Goal: Task Accomplishment & Management: Use online tool/utility

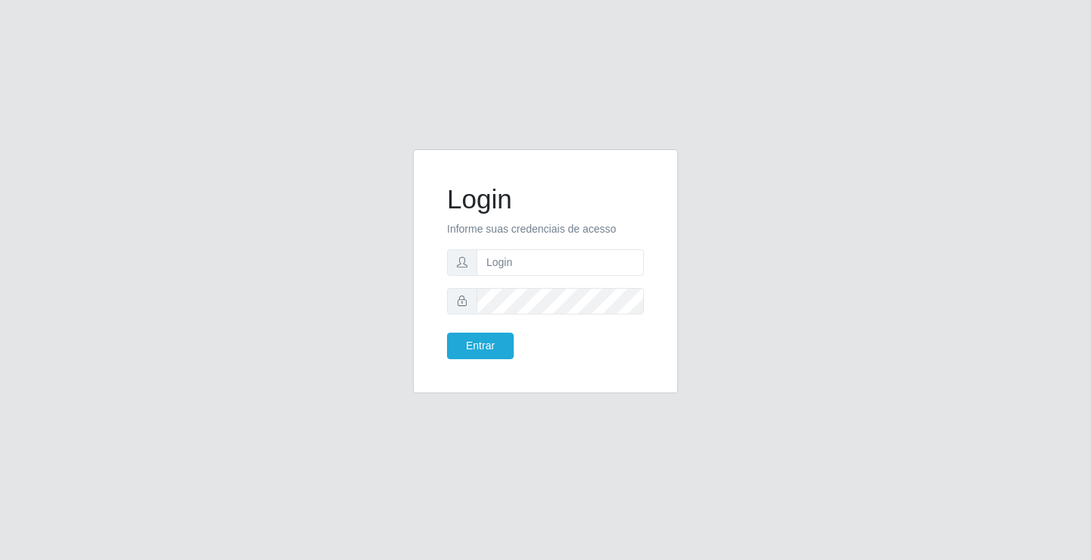
click at [522, 331] on form "Login Informe suas credenciais de acesso Entrar" at bounding box center [545, 271] width 197 height 176
click at [599, 351] on div "Entrar" at bounding box center [546, 346] width 220 height 27
click at [560, 261] on input "text" at bounding box center [560, 262] width 167 height 27
type input "anacarla@ideal"
click at [502, 346] on button "Entrar" at bounding box center [480, 346] width 67 height 27
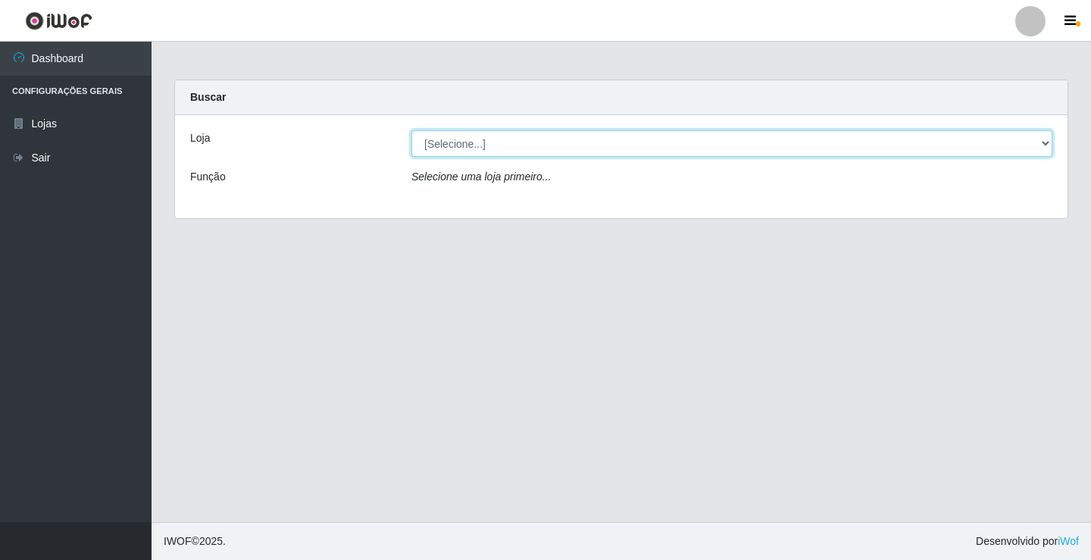
click at [1049, 139] on select "[Selecione...] Ideal - Conceição" at bounding box center [731, 143] width 641 height 27
select select "231"
click at [411, 130] on select "[Selecione...] Ideal - Conceição" at bounding box center [731, 143] width 641 height 27
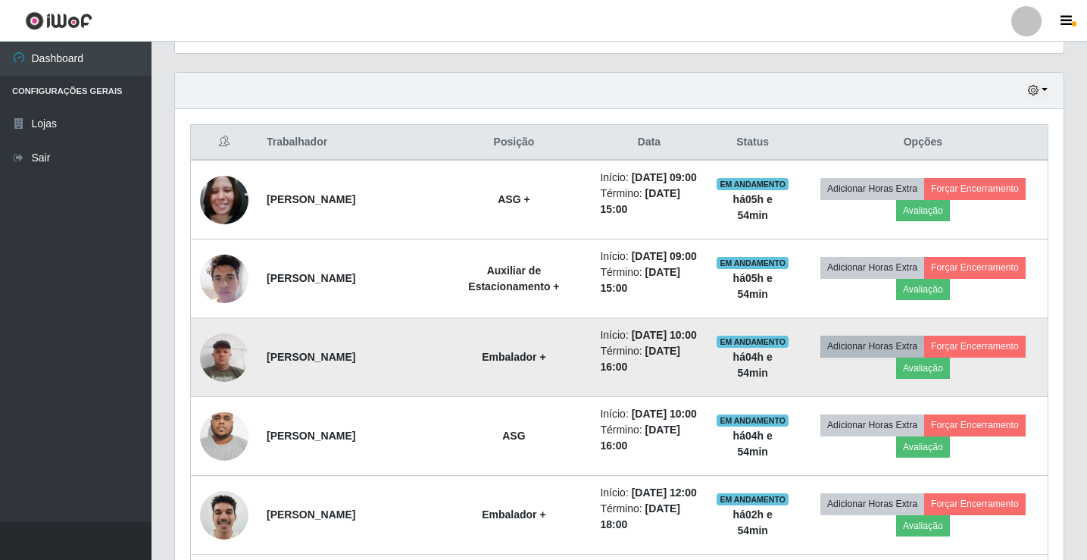
scroll to position [530, 0]
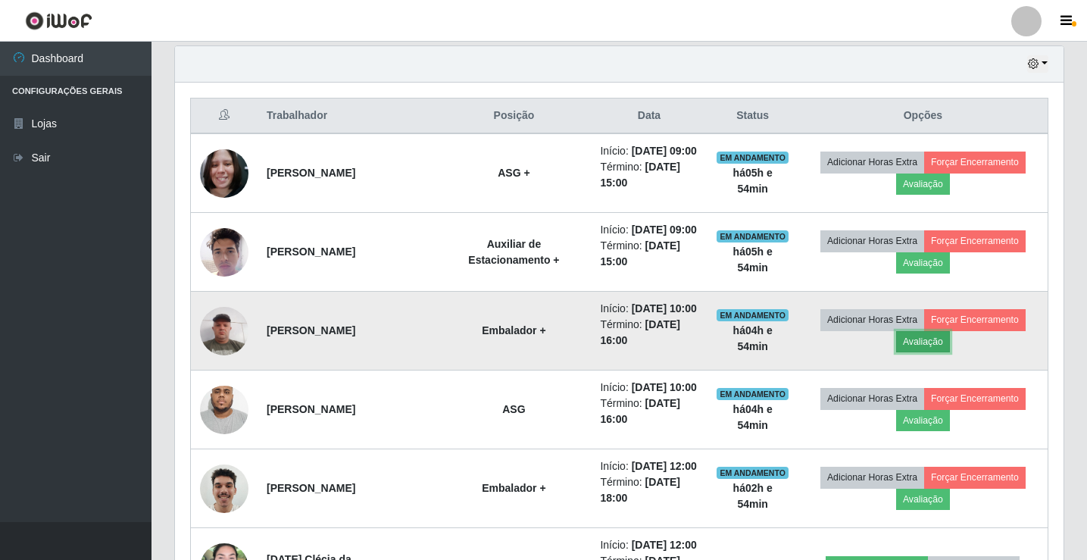
click at [901, 352] on button "Avaliação" at bounding box center [923, 341] width 54 height 21
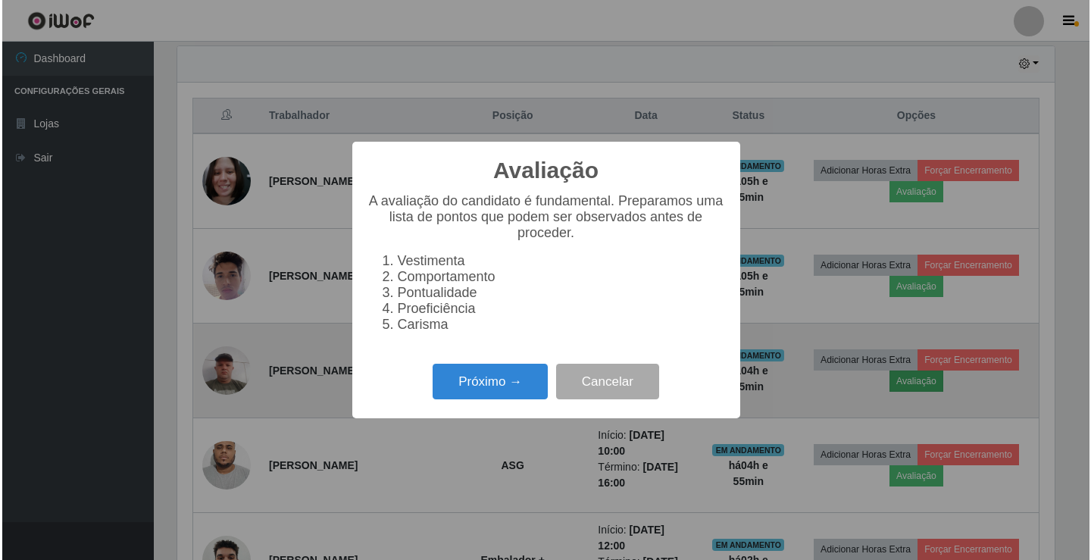
scroll to position [314, 881]
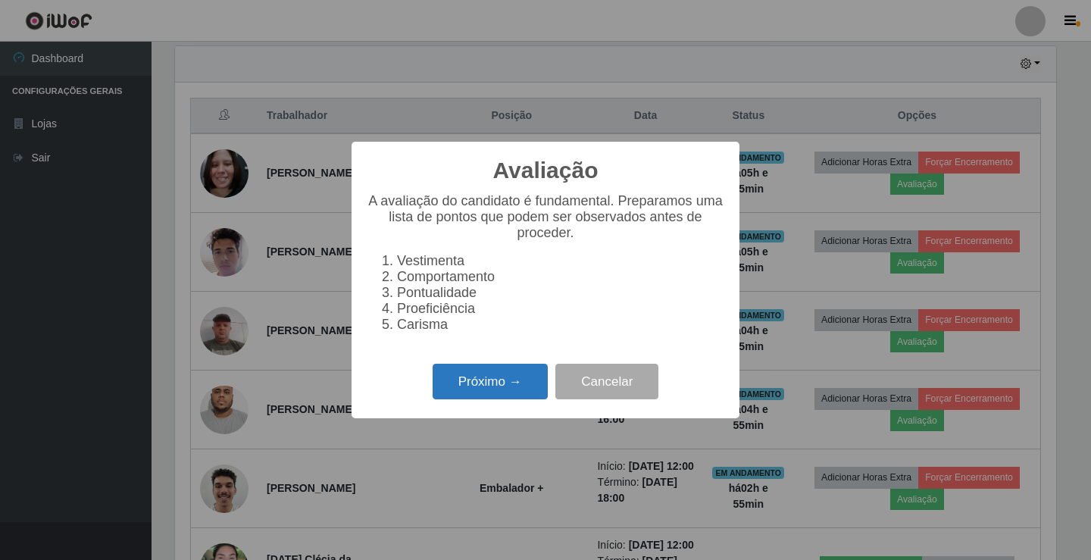
click at [540, 399] on button "Próximo →" at bounding box center [490, 382] width 115 height 36
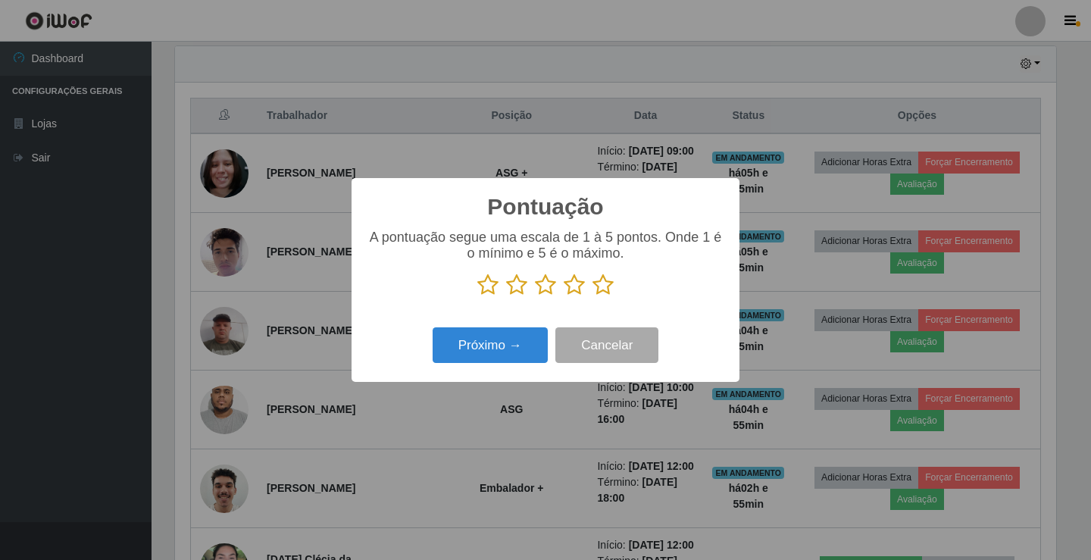
scroll to position [757423, 756856]
click at [599, 288] on icon at bounding box center [603, 285] width 21 height 23
click at [593, 296] on input "radio" at bounding box center [593, 296] width 0 height 0
click at [536, 335] on button "Próximo →" at bounding box center [490, 345] width 115 height 36
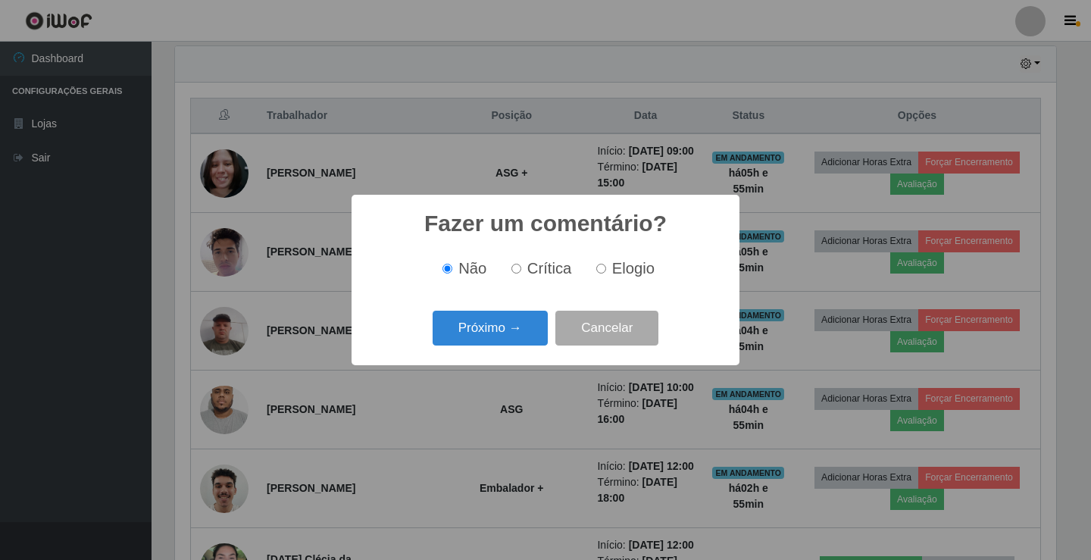
click at [536, 335] on button "Próximo →" at bounding box center [490, 329] width 115 height 36
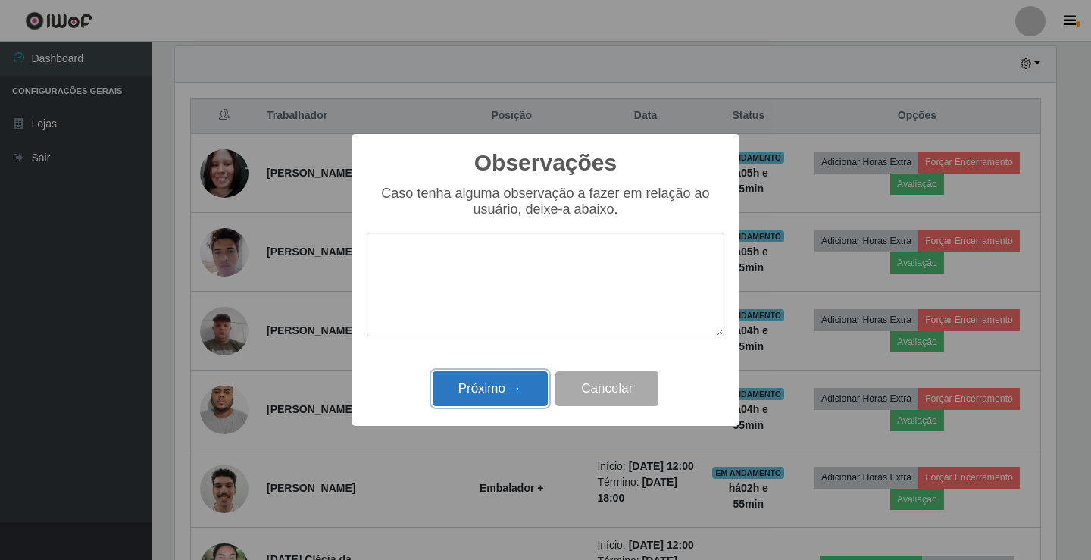
click at [443, 394] on button "Próximo →" at bounding box center [490, 389] width 115 height 36
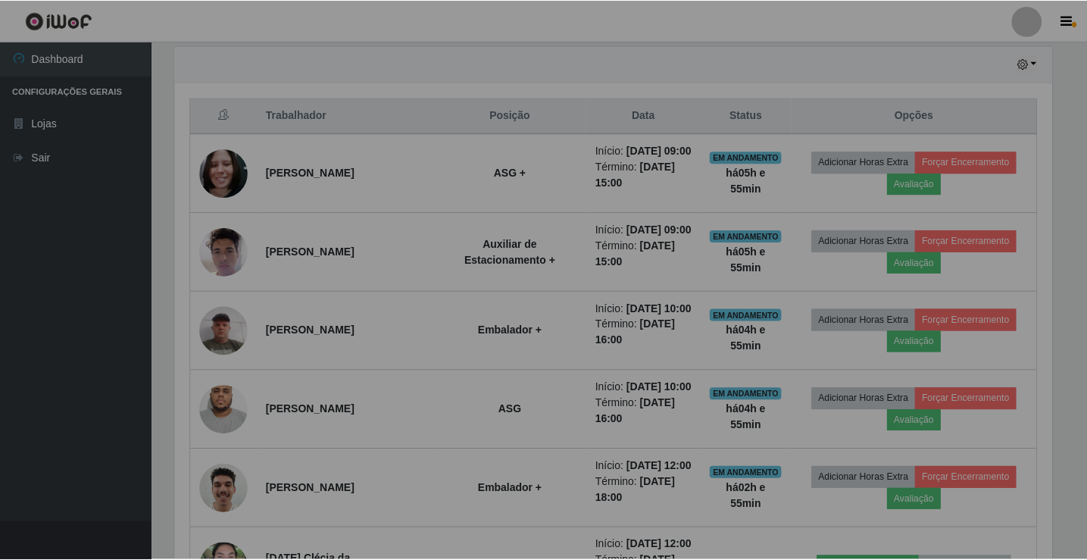
scroll to position [314, 889]
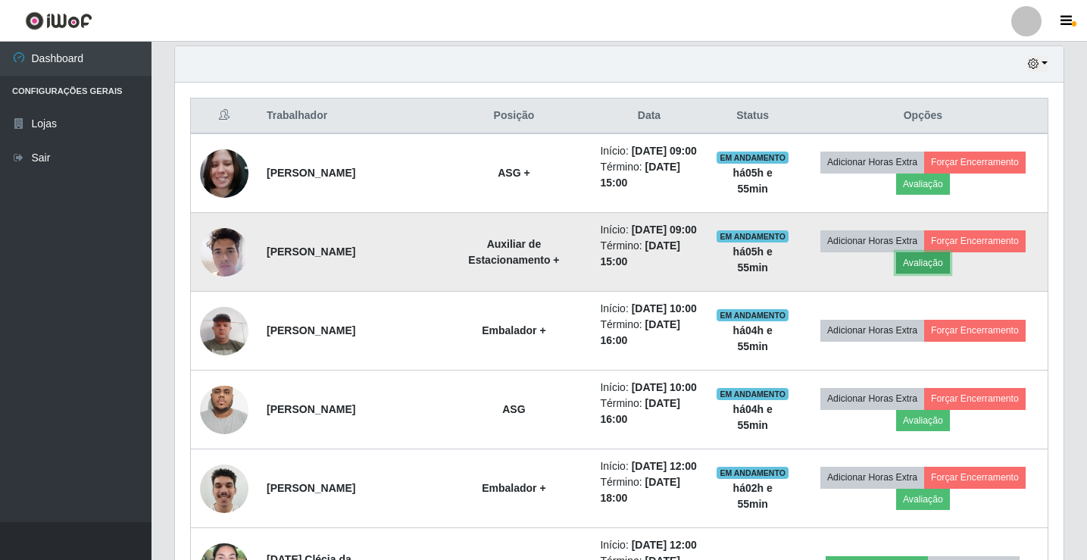
click at [945, 274] on button "Avaliação" at bounding box center [923, 262] width 54 height 21
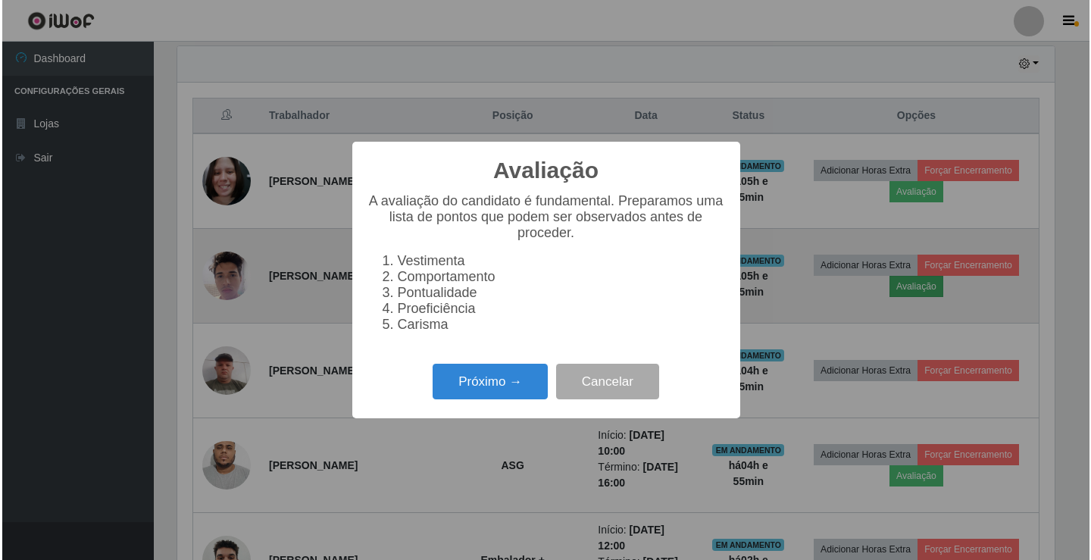
scroll to position [314, 881]
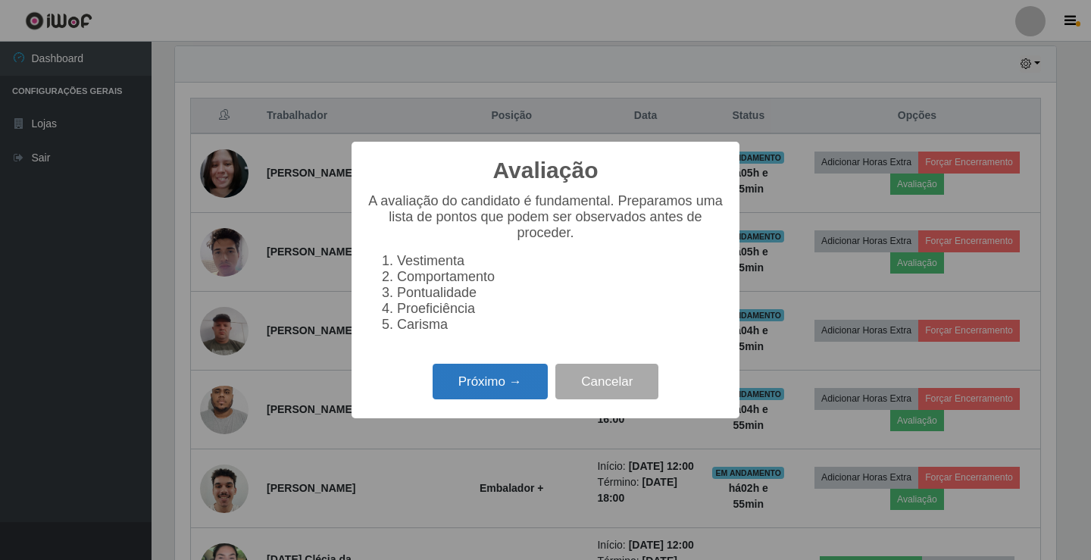
click at [463, 396] on button "Próximo →" at bounding box center [490, 382] width 115 height 36
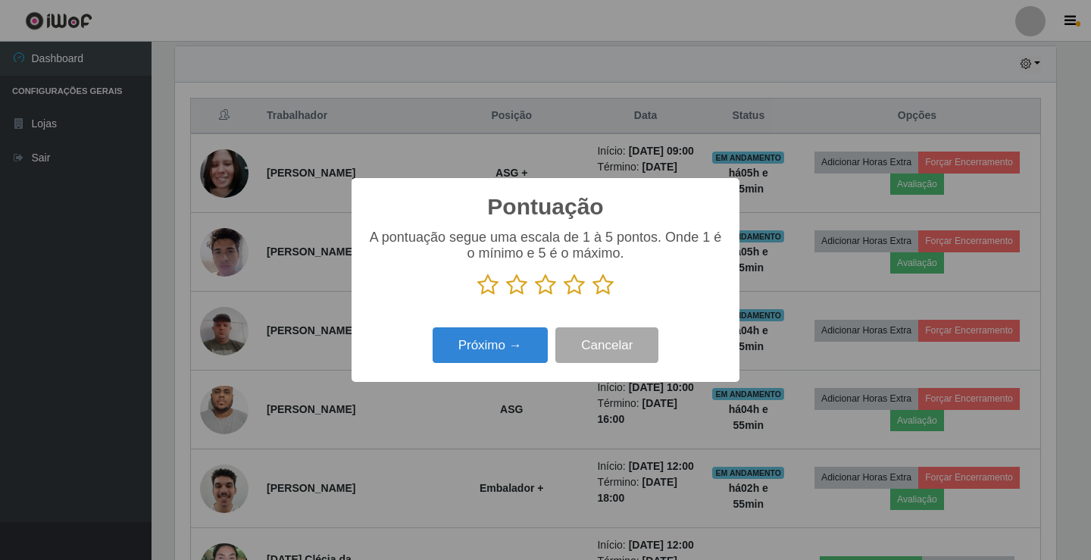
scroll to position [757423, 756856]
click at [605, 289] on icon at bounding box center [603, 285] width 21 height 23
click at [593, 296] on input "radio" at bounding box center [593, 296] width 0 height 0
click at [523, 336] on button "Próximo →" at bounding box center [490, 345] width 115 height 36
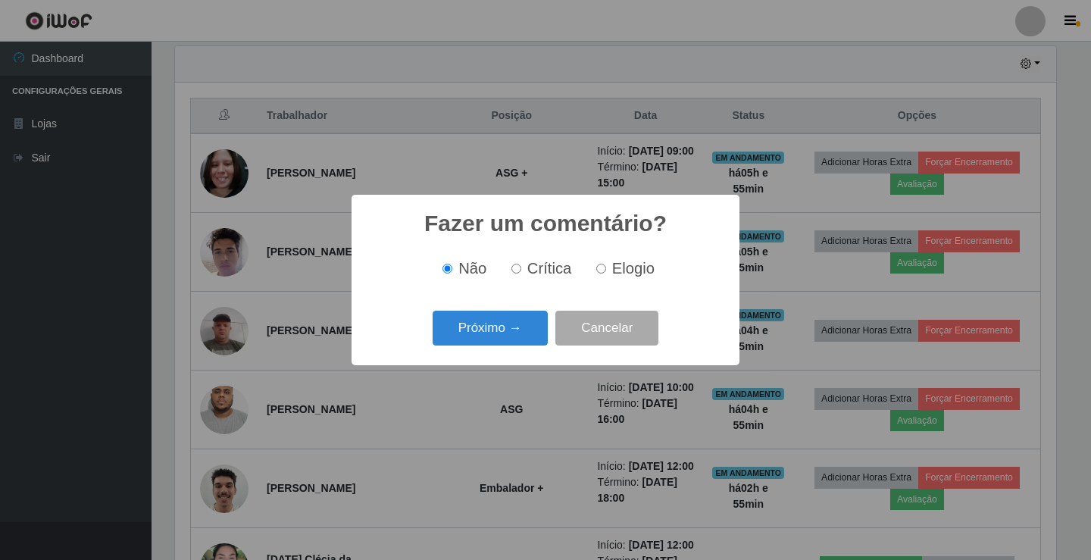
click at [523, 336] on button "Próximo →" at bounding box center [490, 329] width 115 height 36
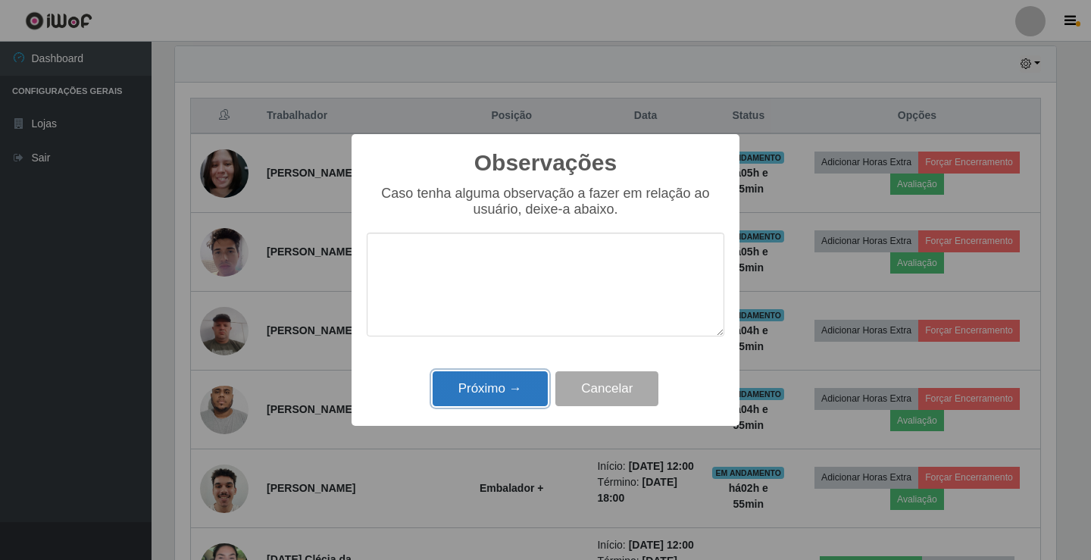
click at [493, 391] on button "Próximo →" at bounding box center [490, 389] width 115 height 36
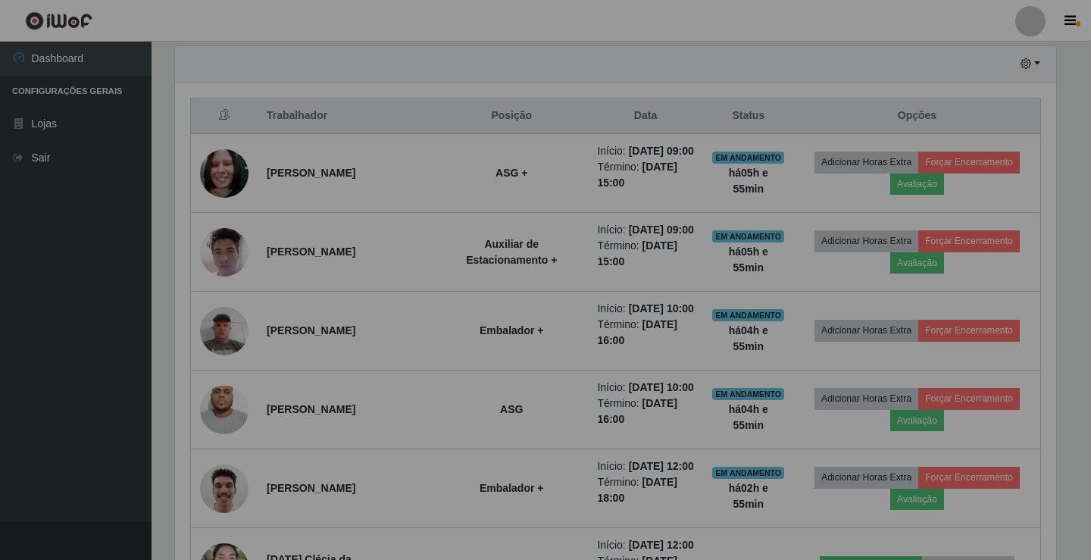
scroll to position [314, 889]
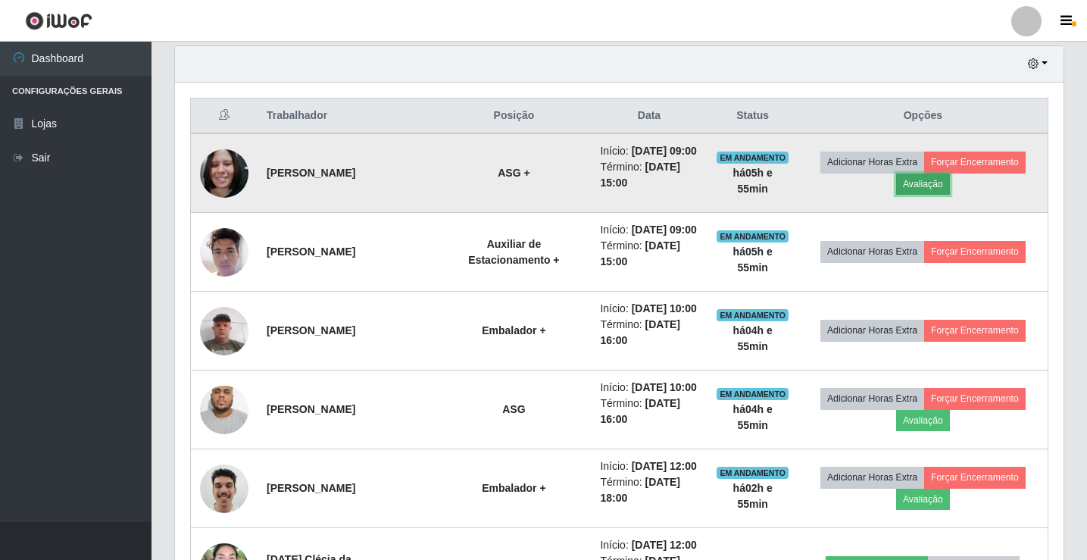
click at [937, 195] on button "Avaliação" at bounding box center [923, 184] width 54 height 21
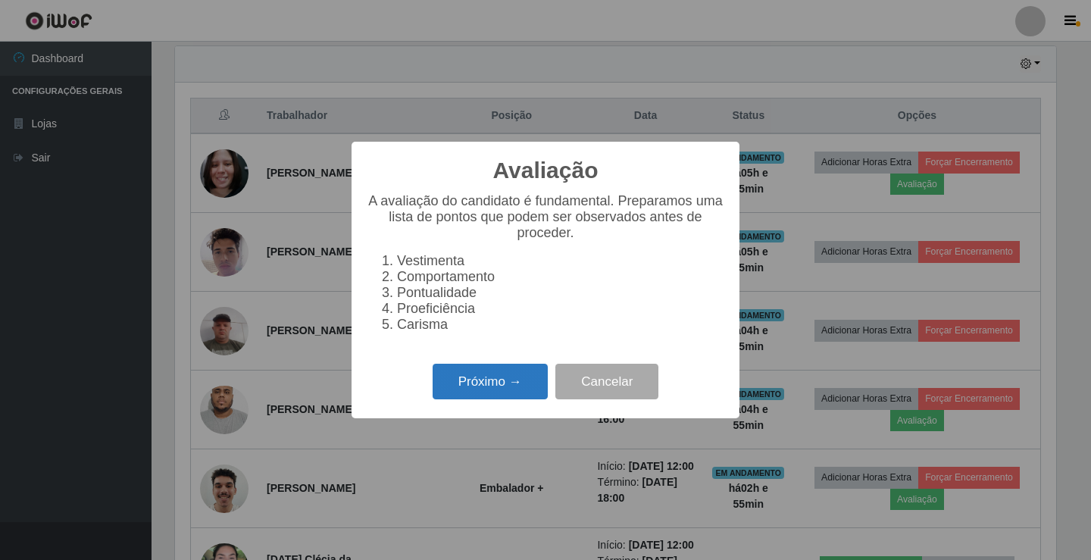
click at [486, 396] on button "Próximo →" at bounding box center [490, 382] width 115 height 36
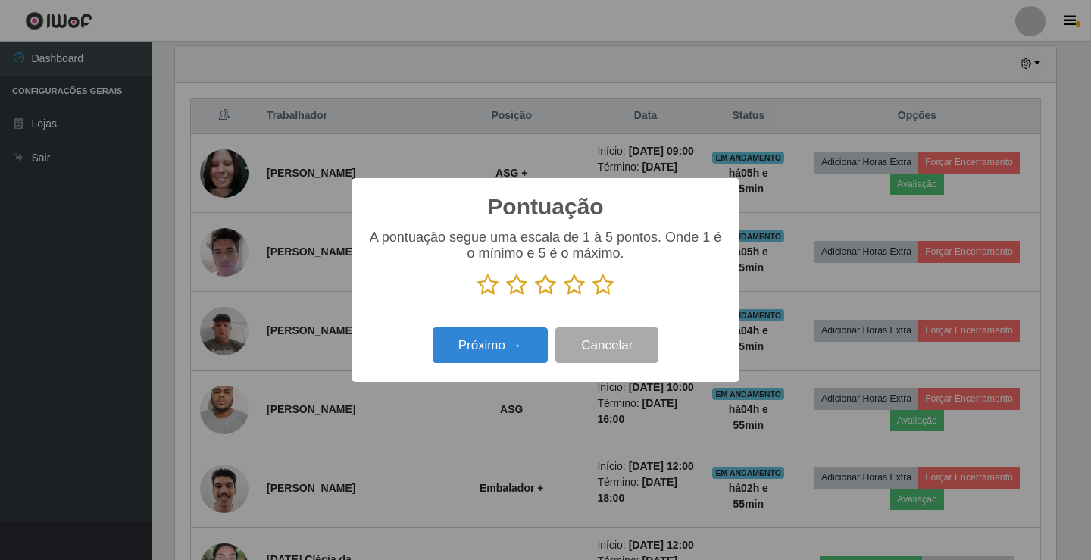
scroll to position [757423, 756856]
click at [598, 292] on icon at bounding box center [603, 285] width 21 height 23
click at [593, 296] on input "radio" at bounding box center [593, 296] width 0 height 0
click at [527, 337] on button "Próximo →" at bounding box center [490, 345] width 115 height 36
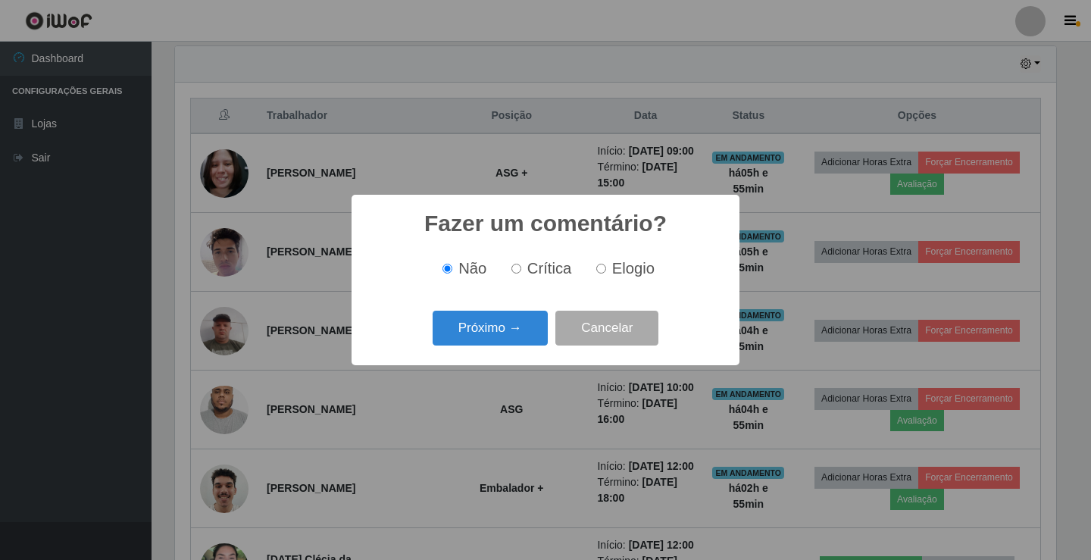
click at [527, 337] on button "Próximo →" at bounding box center [490, 329] width 115 height 36
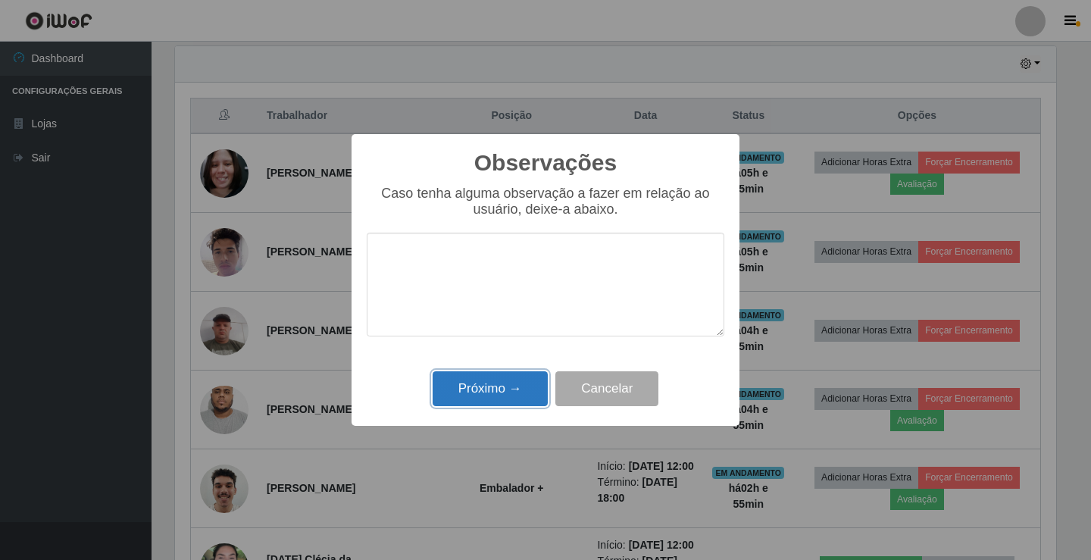
click at [481, 383] on button "Próximo →" at bounding box center [490, 389] width 115 height 36
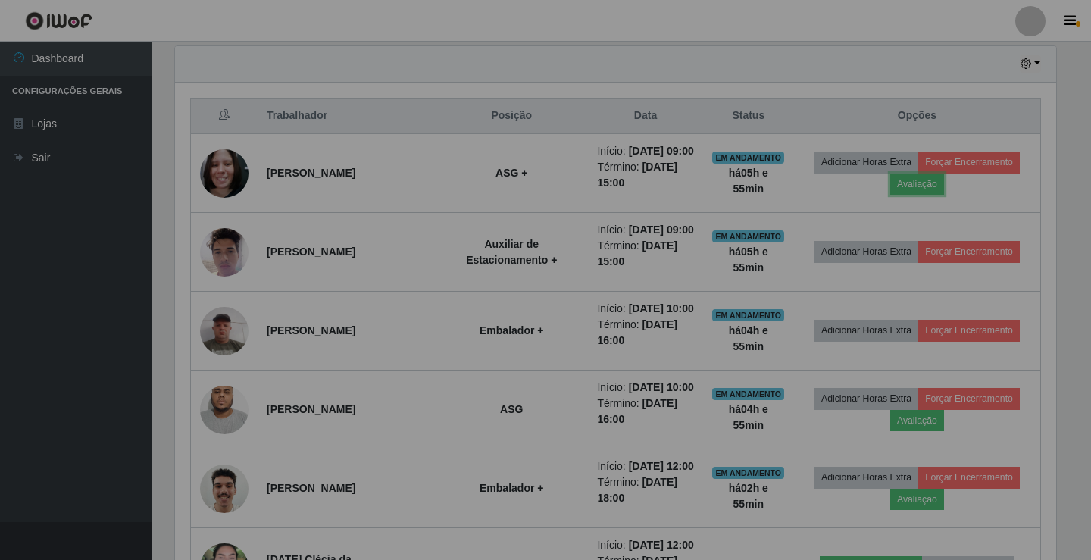
scroll to position [314, 889]
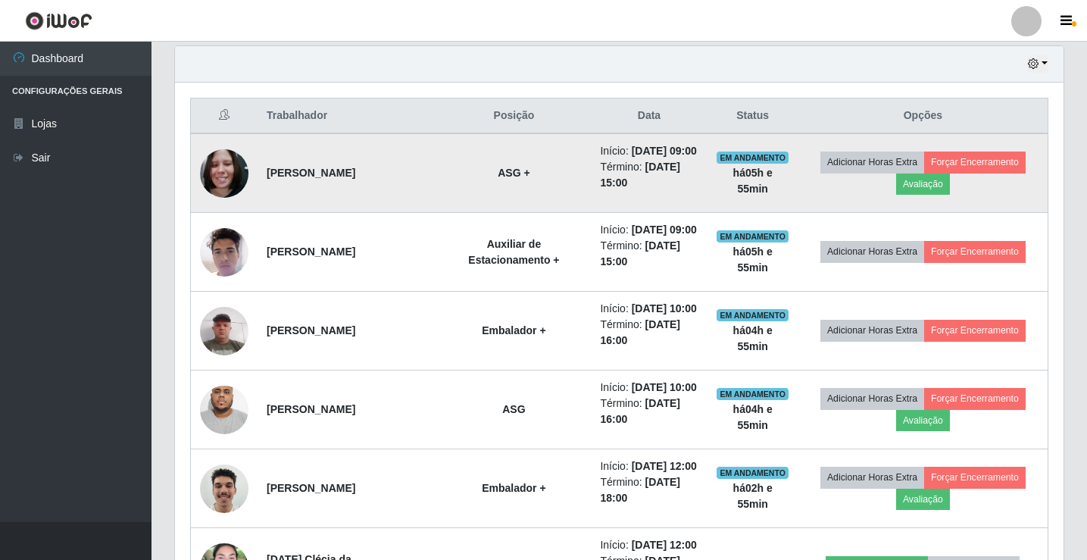
click at [919, 204] on td "Adicionar Horas Extra Forçar Encerramento Avaliação" at bounding box center [924, 173] width 250 height 80
click at [917, 191] on button "Avaliação" at bounding box center [923, 184] width 54 height 21
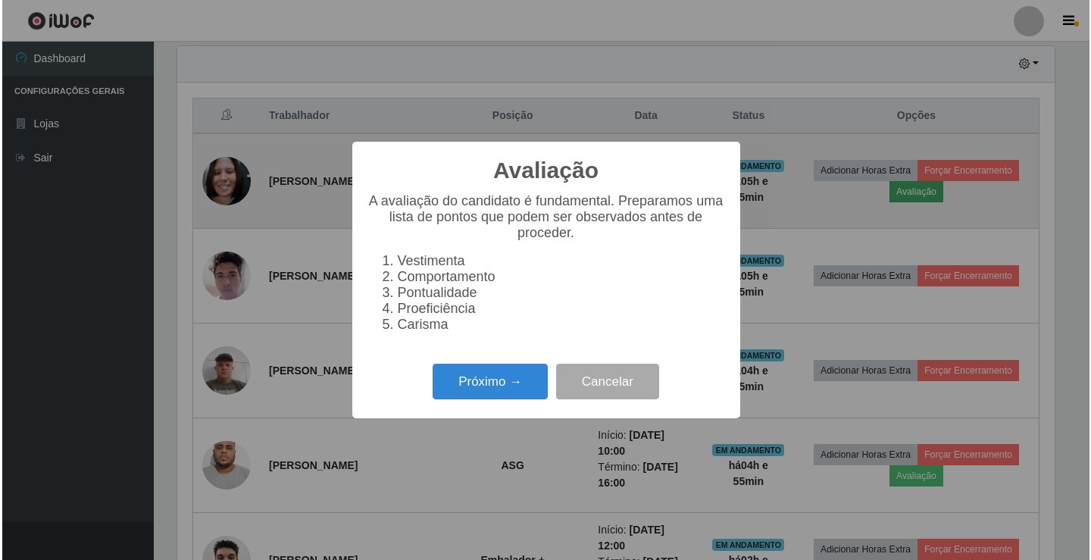
scroll to position [314, 881]
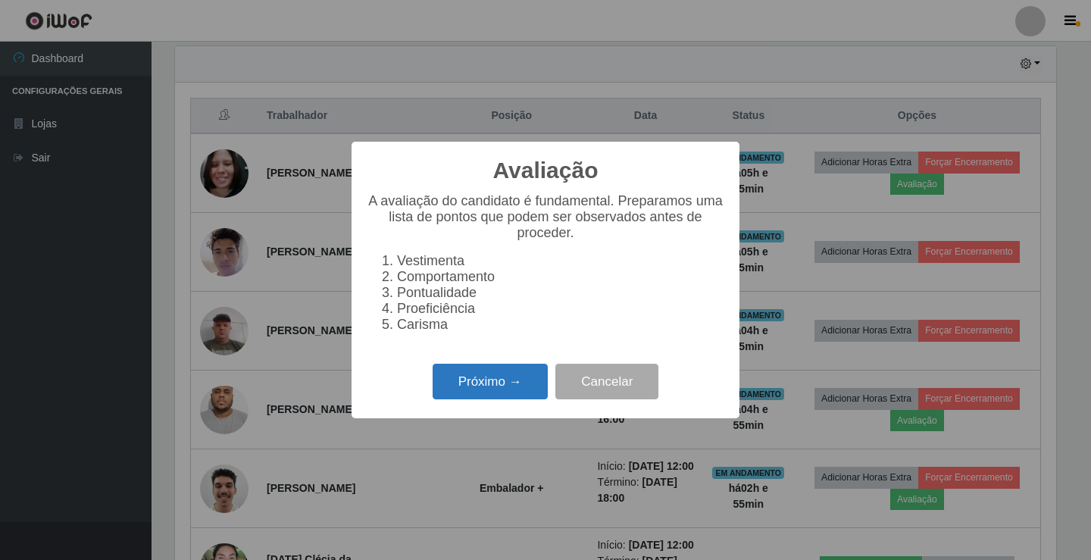
click at [505, 394] on button "Próximo →" at bounding box center [490, 382] width 115 height 36
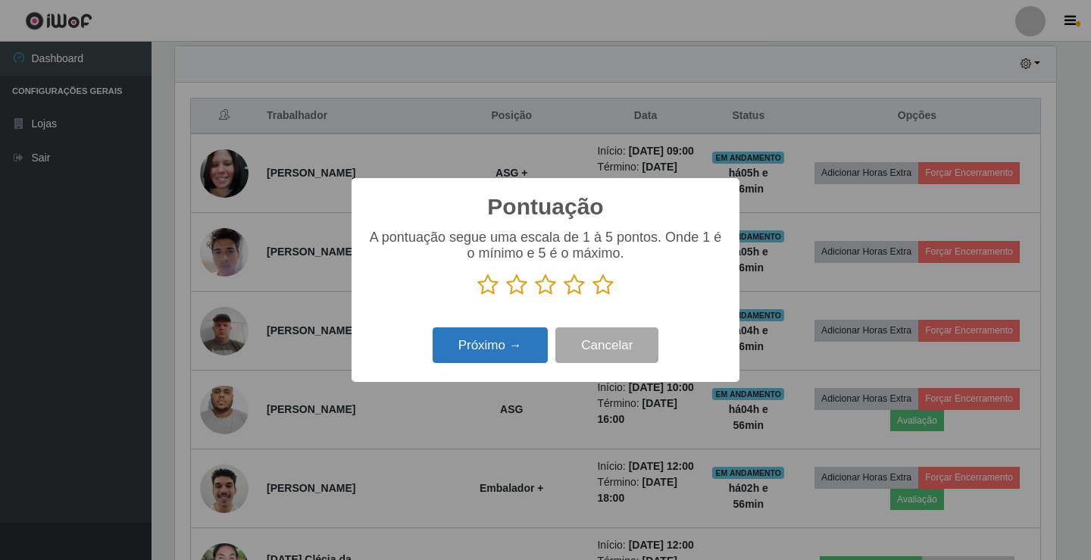
click at [534, 346] on button "Próximo →" at bounding box center [490, 345] width 115 height 36
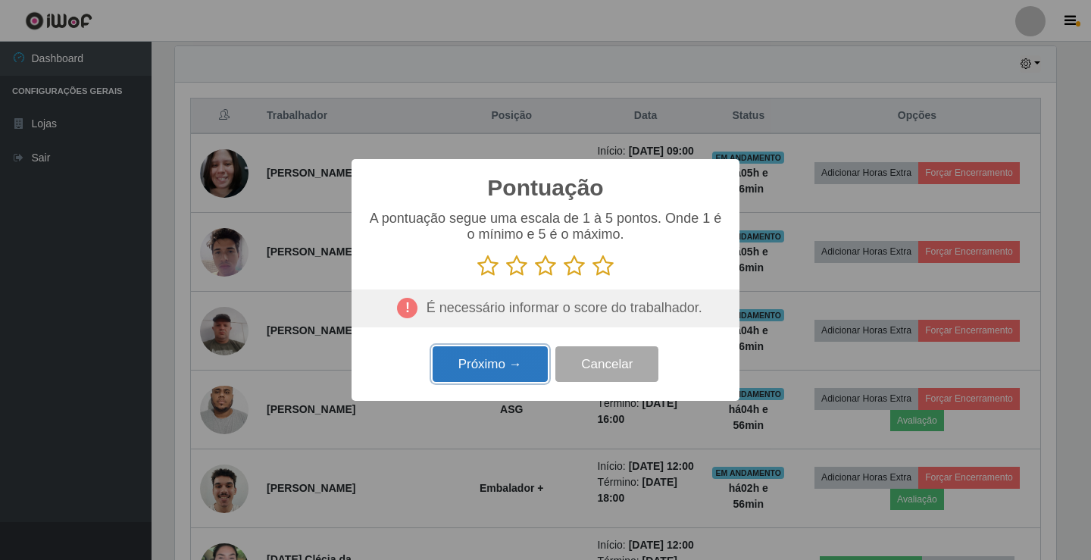
click at [521, 360] on button "Próximo →" at bounding box center [490, 364] width 115 height 36
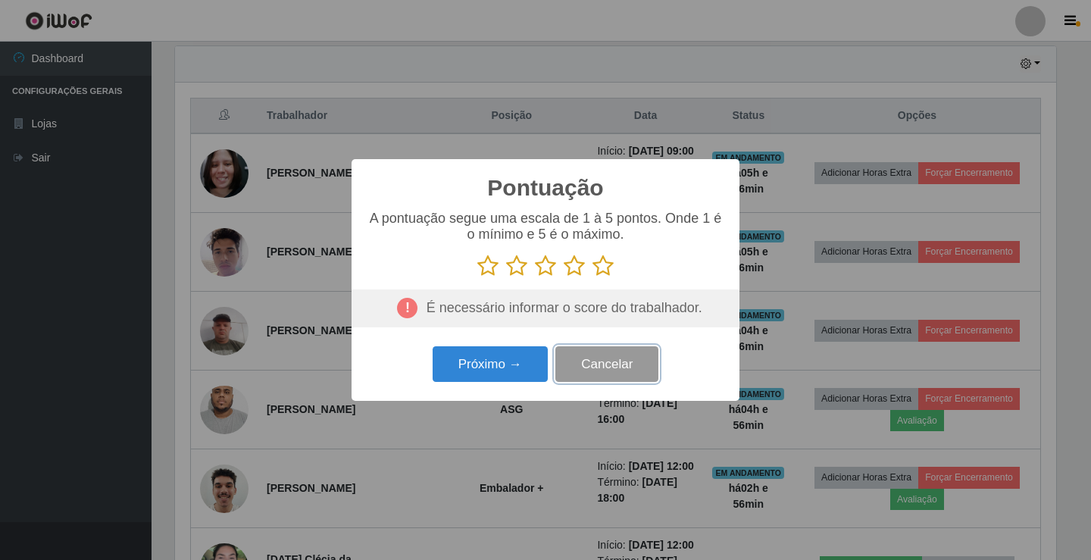
click at [610, 368] on button "Cancelar" at bounding box center [606, 364] width 103 height 36
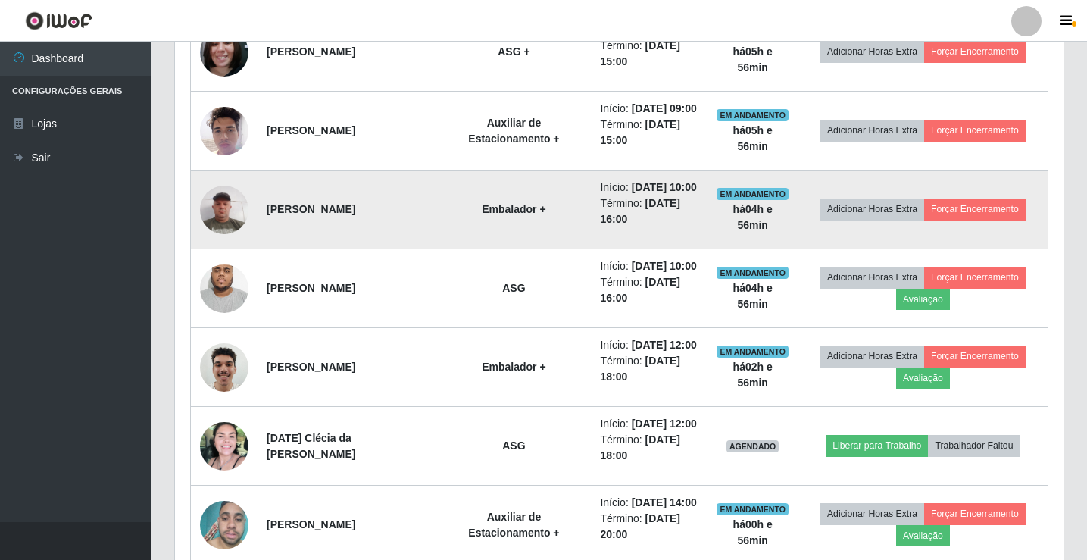
scroll to position [758, 0]
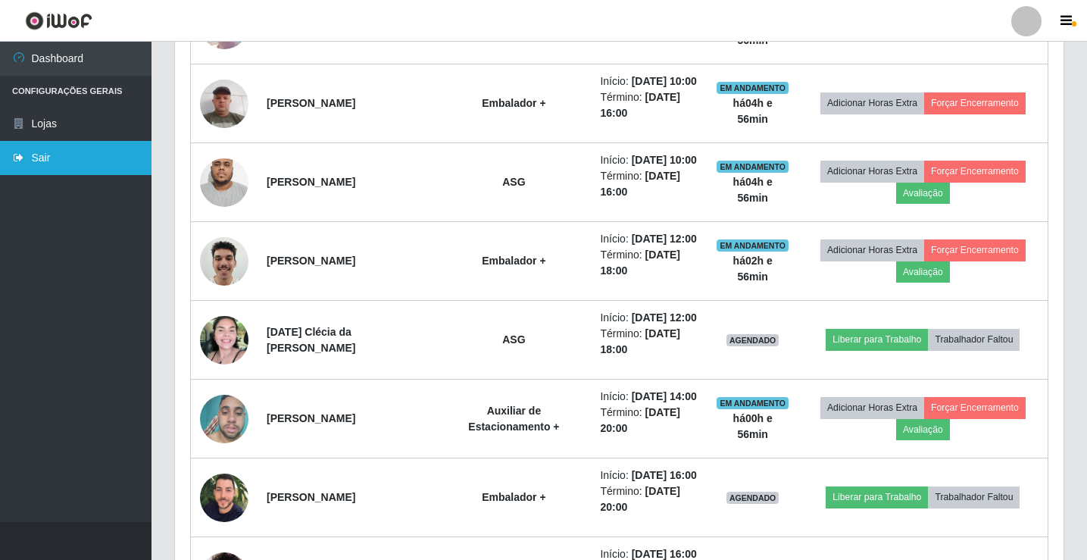
click at [83, 167] on link "Sair" at bounding box center [76, 158] width 152 height 34
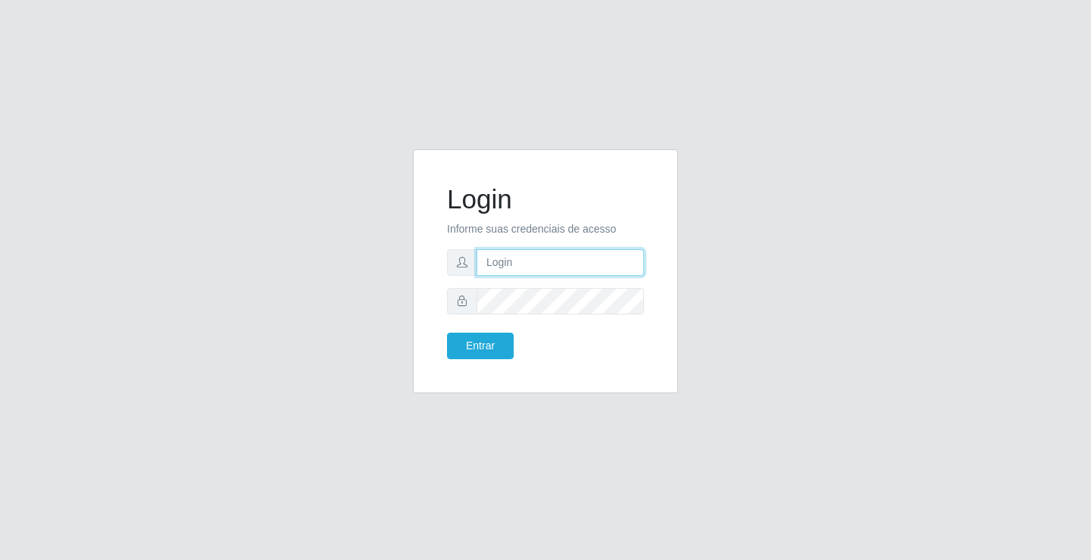
click at [548, 265] on input "text" at bounding box center [560, 262] width 167 height 27
type input "anacarla@ideal"
click at [492, 349] on button "Entrar" at bounding box center [480, 346] width 67 height 27
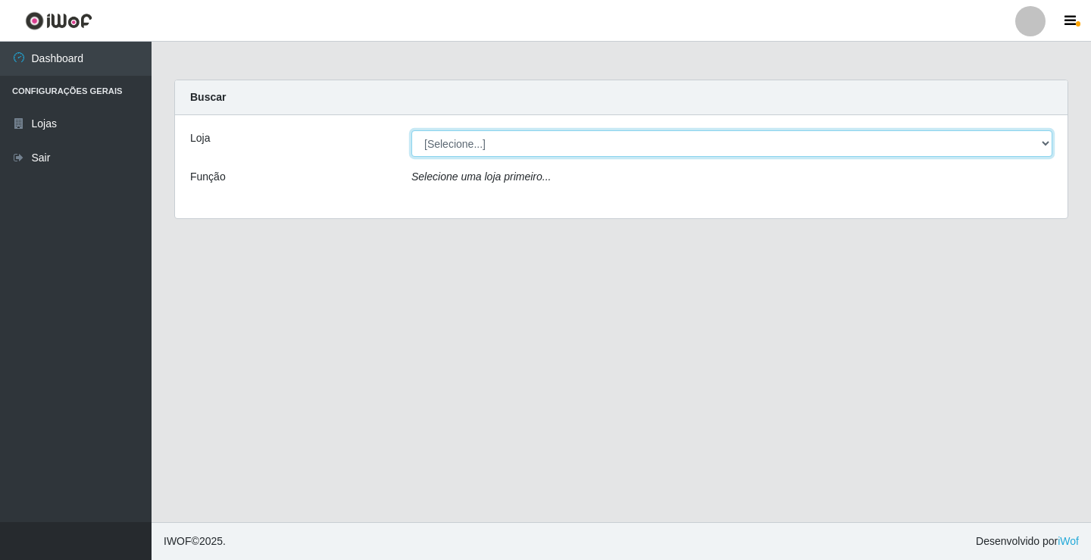
click at [1046, 145] on select "[Selecione...] Ideal - Conceição" at bounding box center [731, 143] width 641 height 27
select select "231"
click at [411, 130] on select "[Selecione...] Ideal - Conceição" at bounding box center [731, 143] width 641 height 27
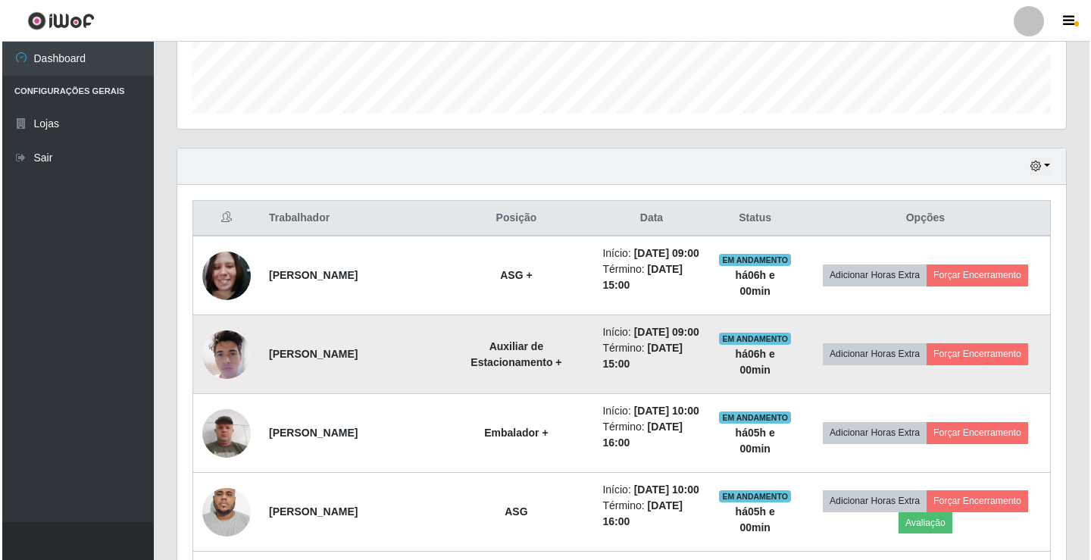
scroll to position [455, 0]
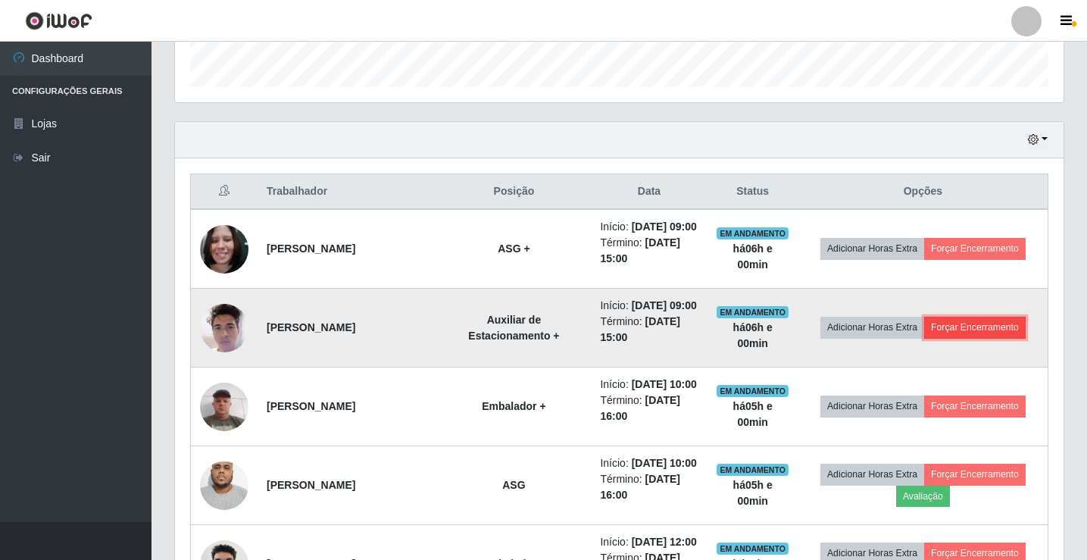
click at [962, 338] on button "Forçar Encerramento" at bounding box center [975, 327] width 102 height 21
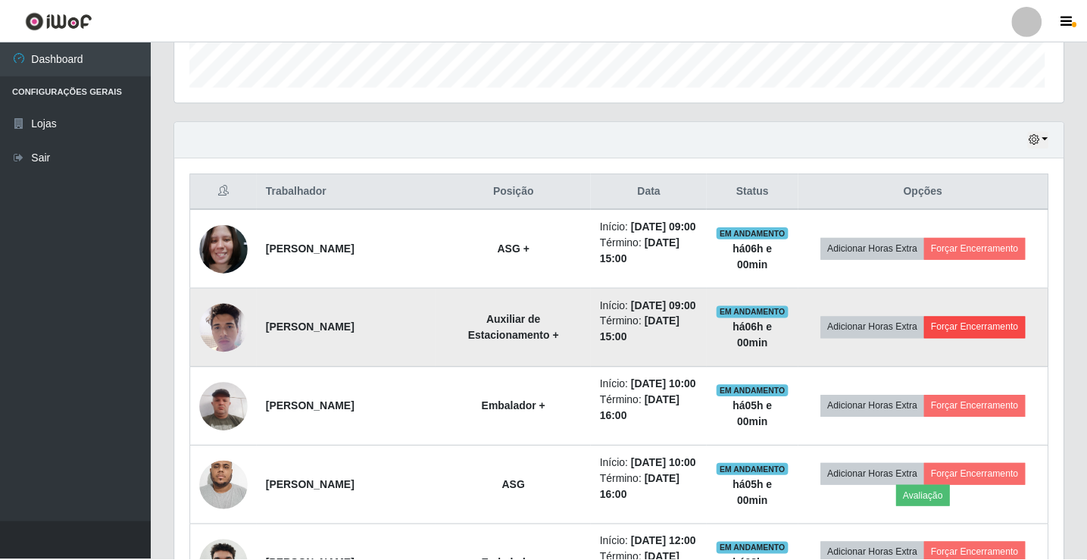
scroll to position [314, 881]
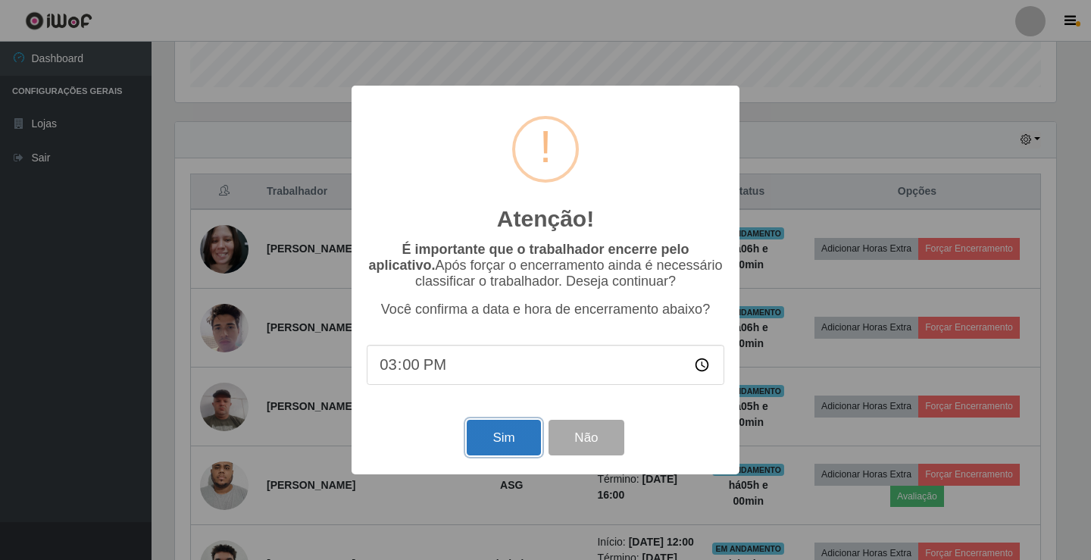
click at [482, 441] on button "Sim" at bounding box center [504, 438] width 74 height 36
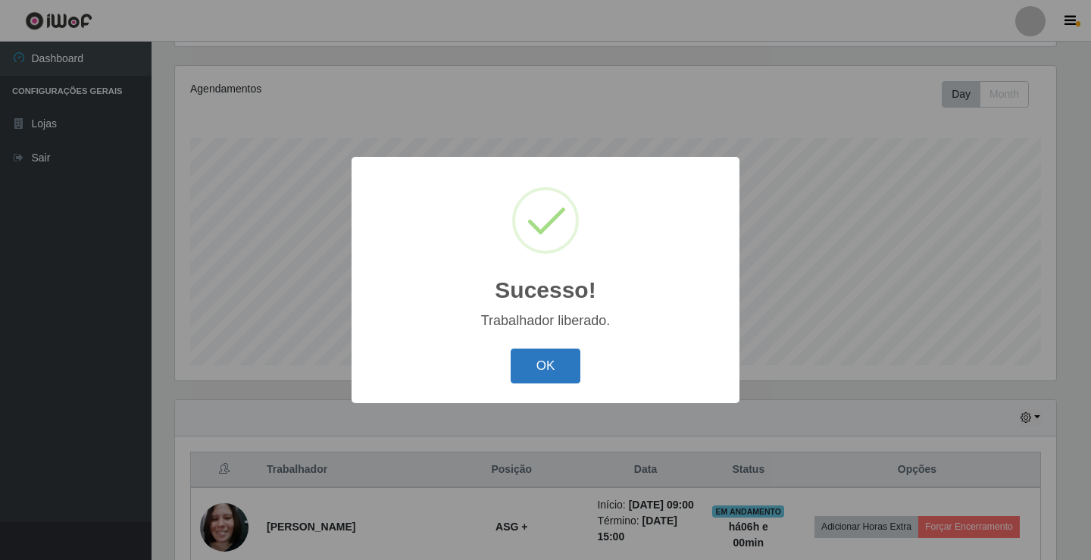
click at [537, 372] on button "OK" at bounding box center [546, 367] width 70 height 36
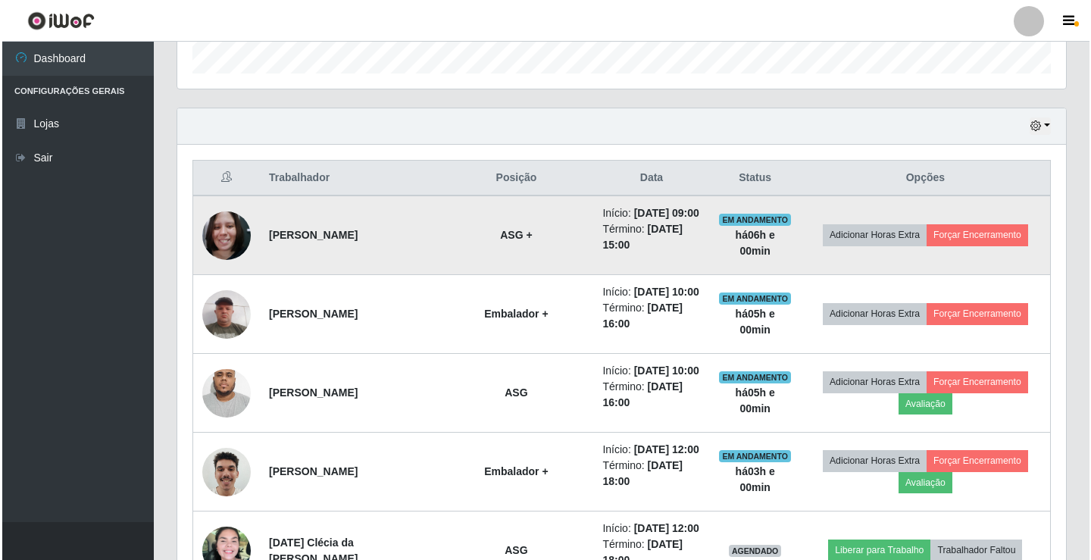
scroll to position [480, 0]
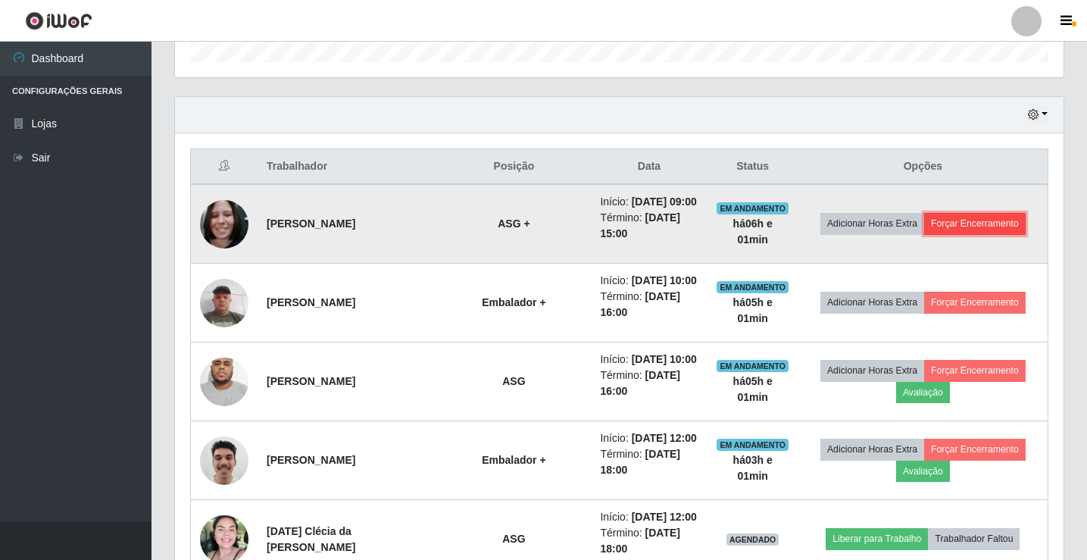
click at [996, 230] on button "Forçar Encerramento" at bounding box center [975, 223] width 102 height 21
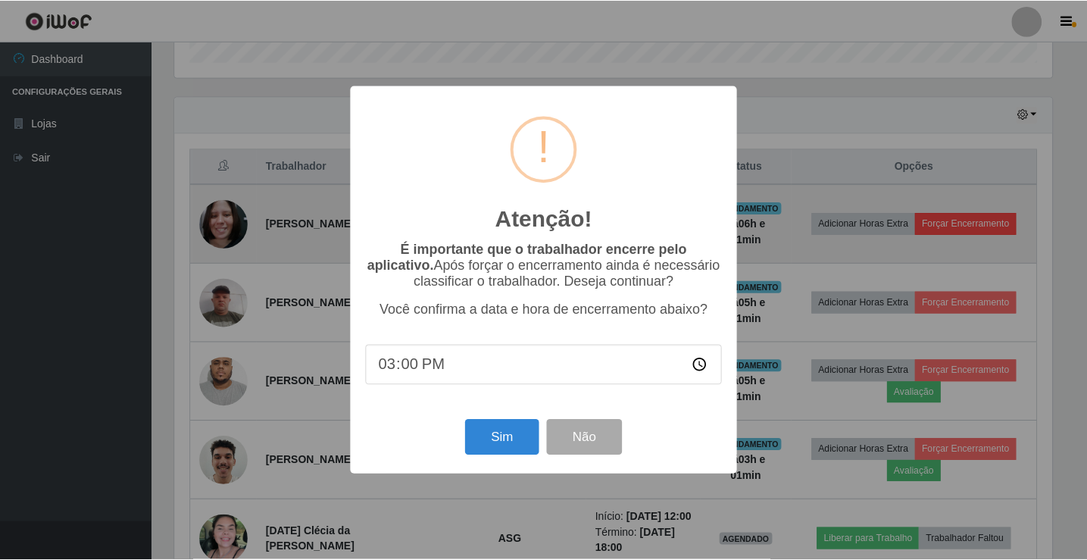
scroll to position [314, 881]
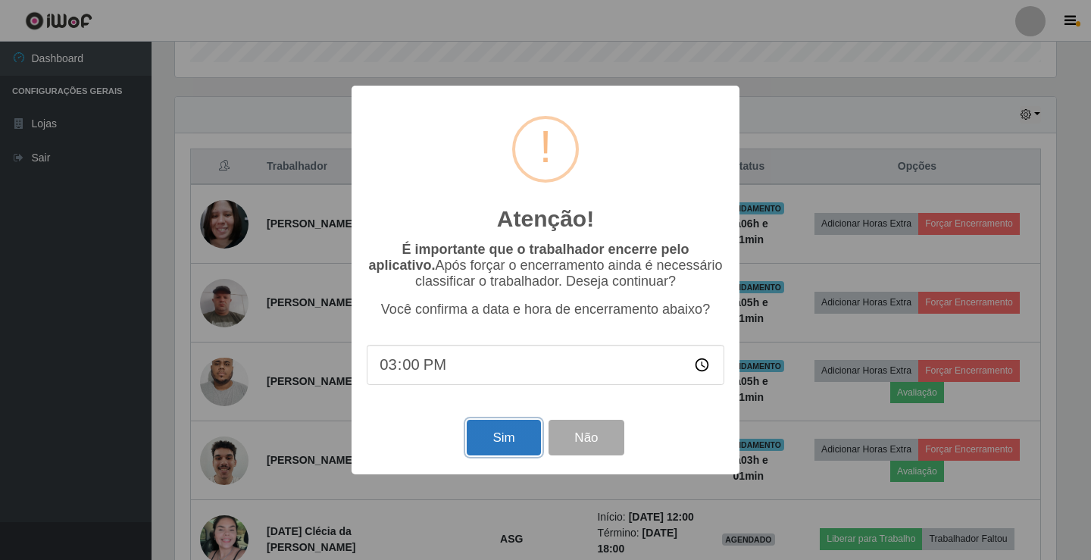
click at [482, 454] on button "Sim" at bounding box center [504, 438] width 74 height 36
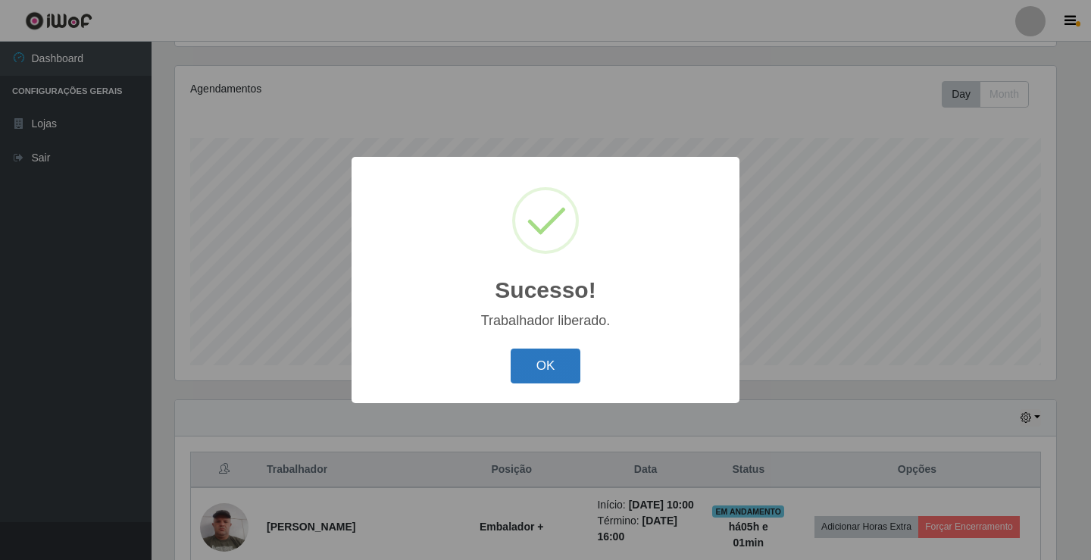
click at [550, 361] on button "OK" at bounding box center [546, 367] width 70 height 36
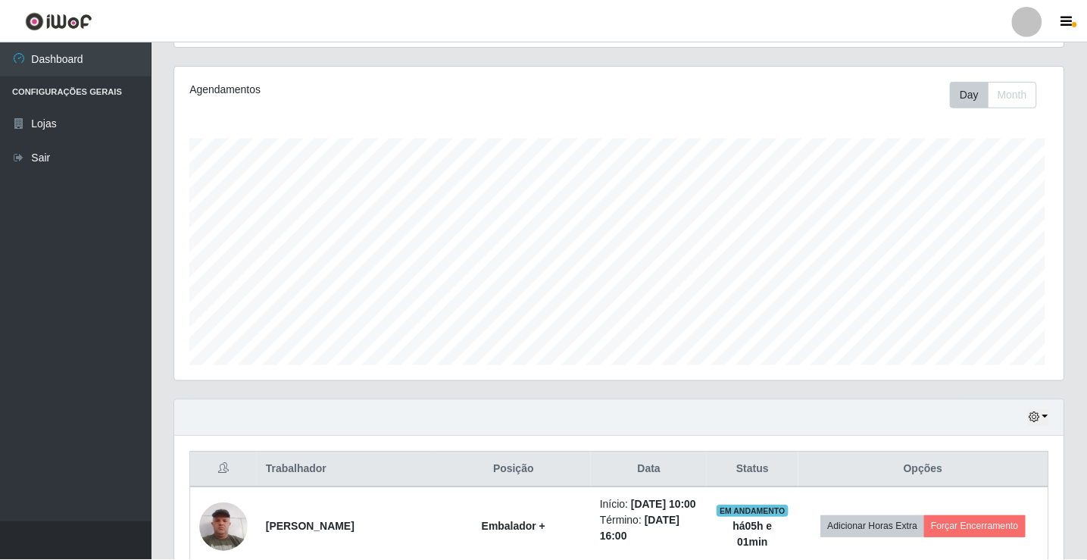
scroll to position [314, 889]
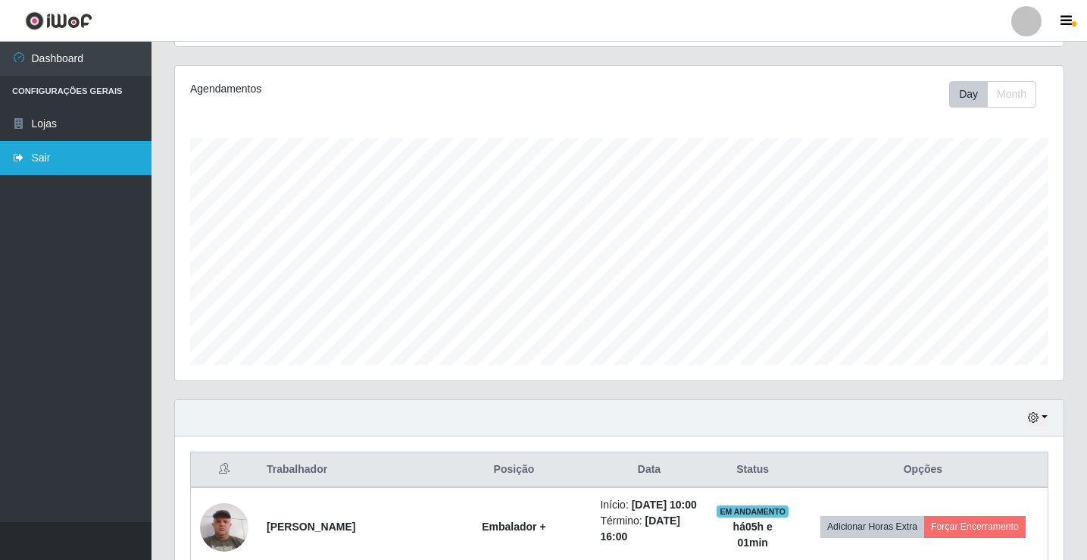
click at [82, 167] on link "Sair" at bounding box center [76, 158] width 152 height 34
